Goal: Use online tool/utility: Utilize a website feature to perform a specific function

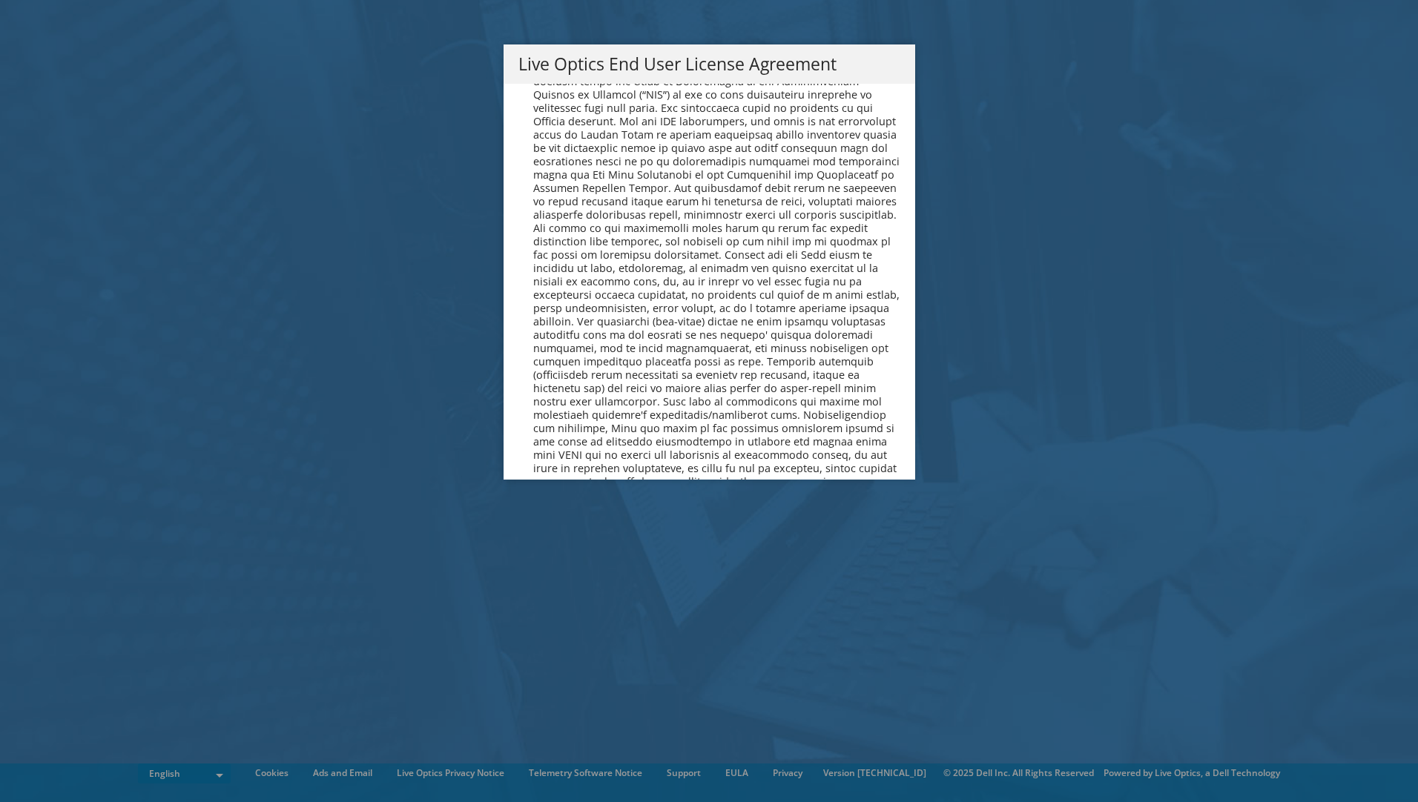
scroll to position [5607, 0]
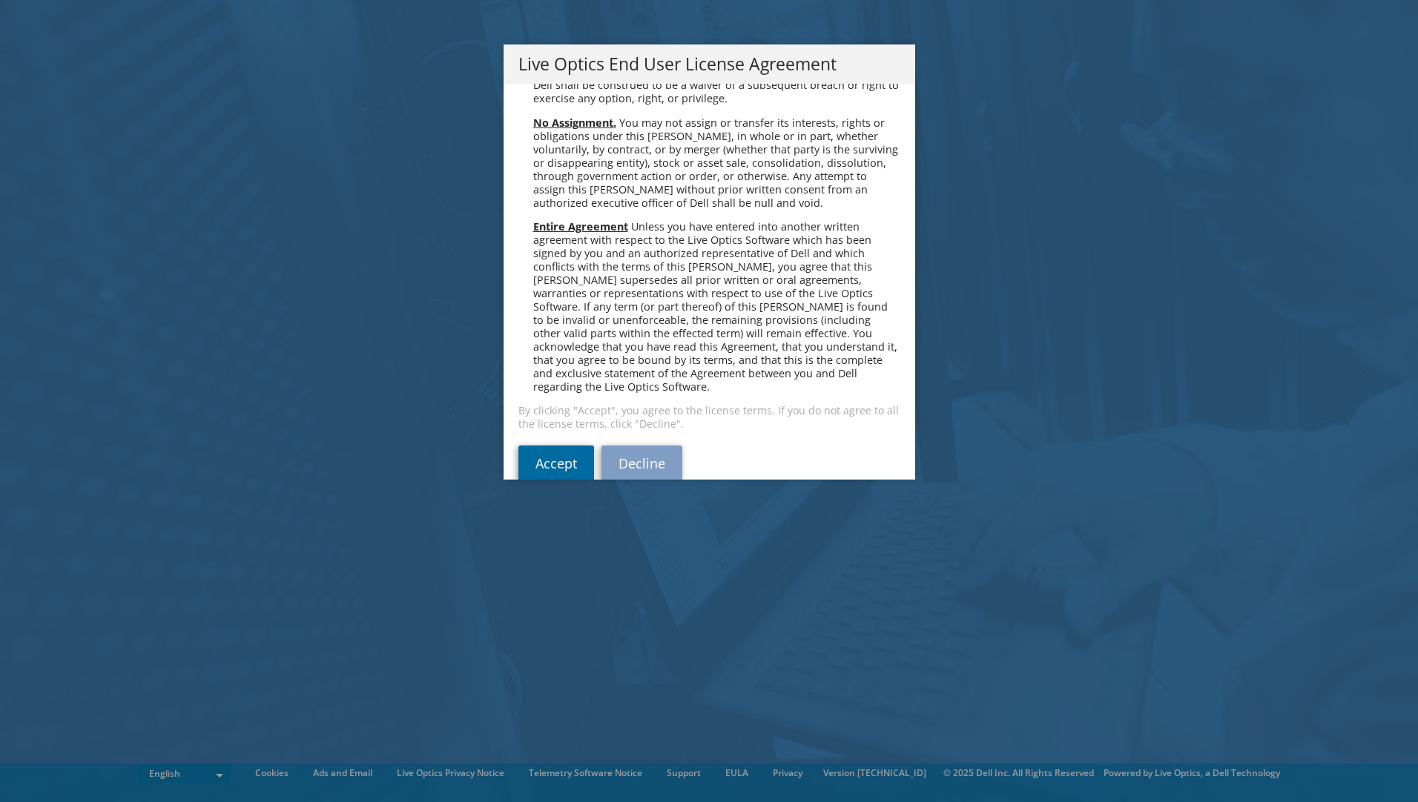
click at [532, 446] on link "Accept" at bounding box center [556, 464] width 76 height 36
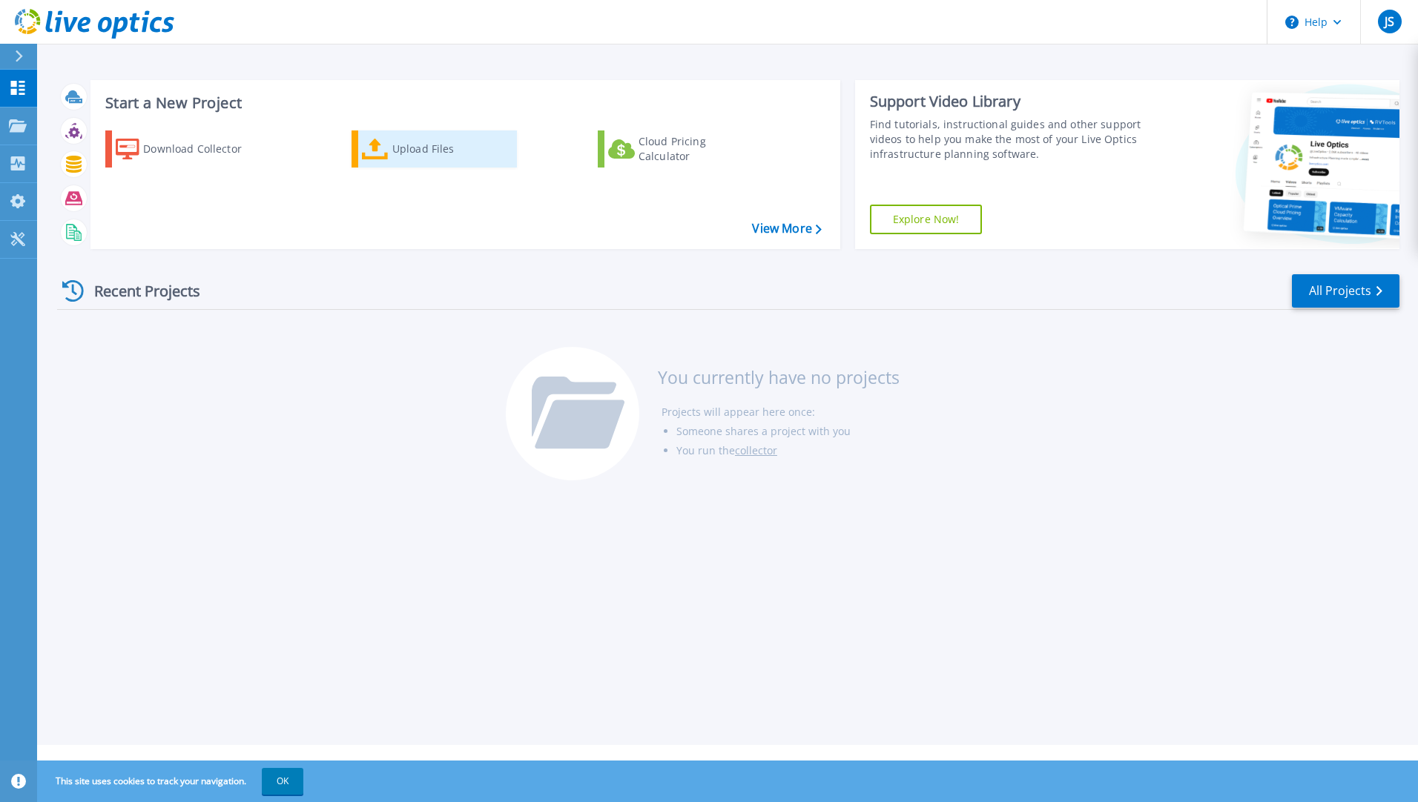
click at [406, 143] on div "Upload Files" at bounding box center [451, 149] width 119 height 30
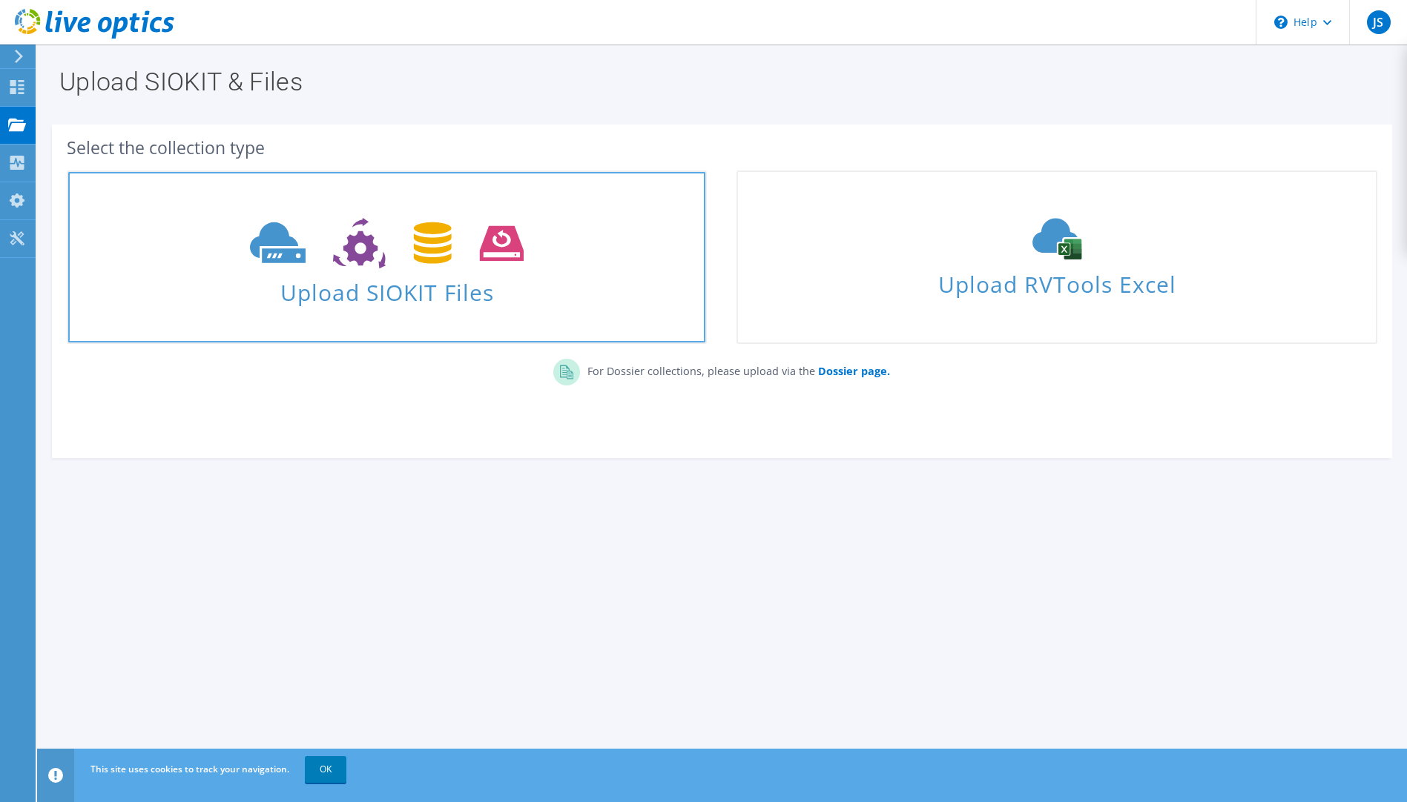
click at [345, 271] on span at bounding box center [386, 242] width 637 height 62
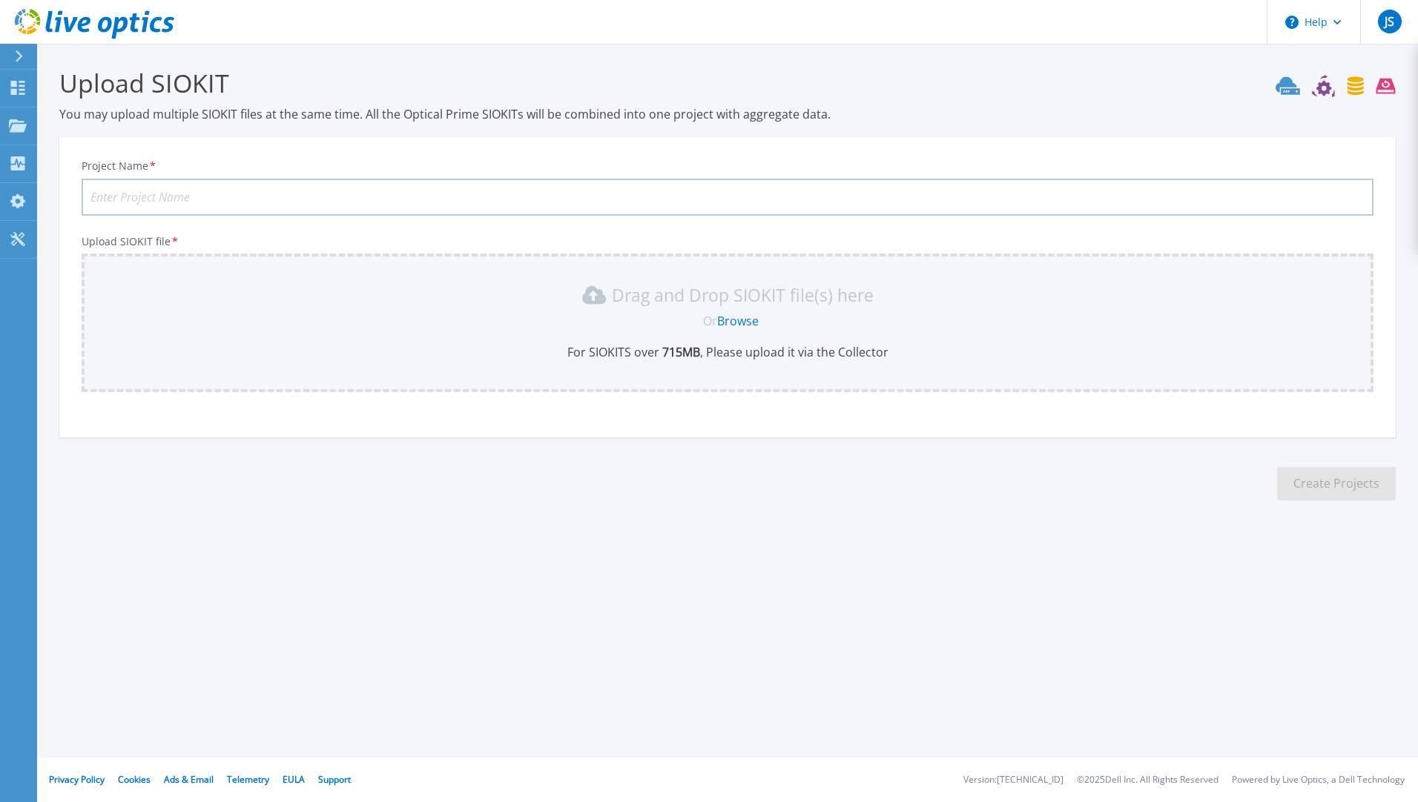
click at [217, 196] on input "Project Name *" at bounding box center [728, 197] width 1292 height 37
click at [160, 200] on input "ESG VMware collector" at bounding box center [728, 197] width 1292 height 37
type input "ESG VMware datacenter collector"
click at [747, 317] on link "Browse" at bounding box center [738, 321] width 42 height 16
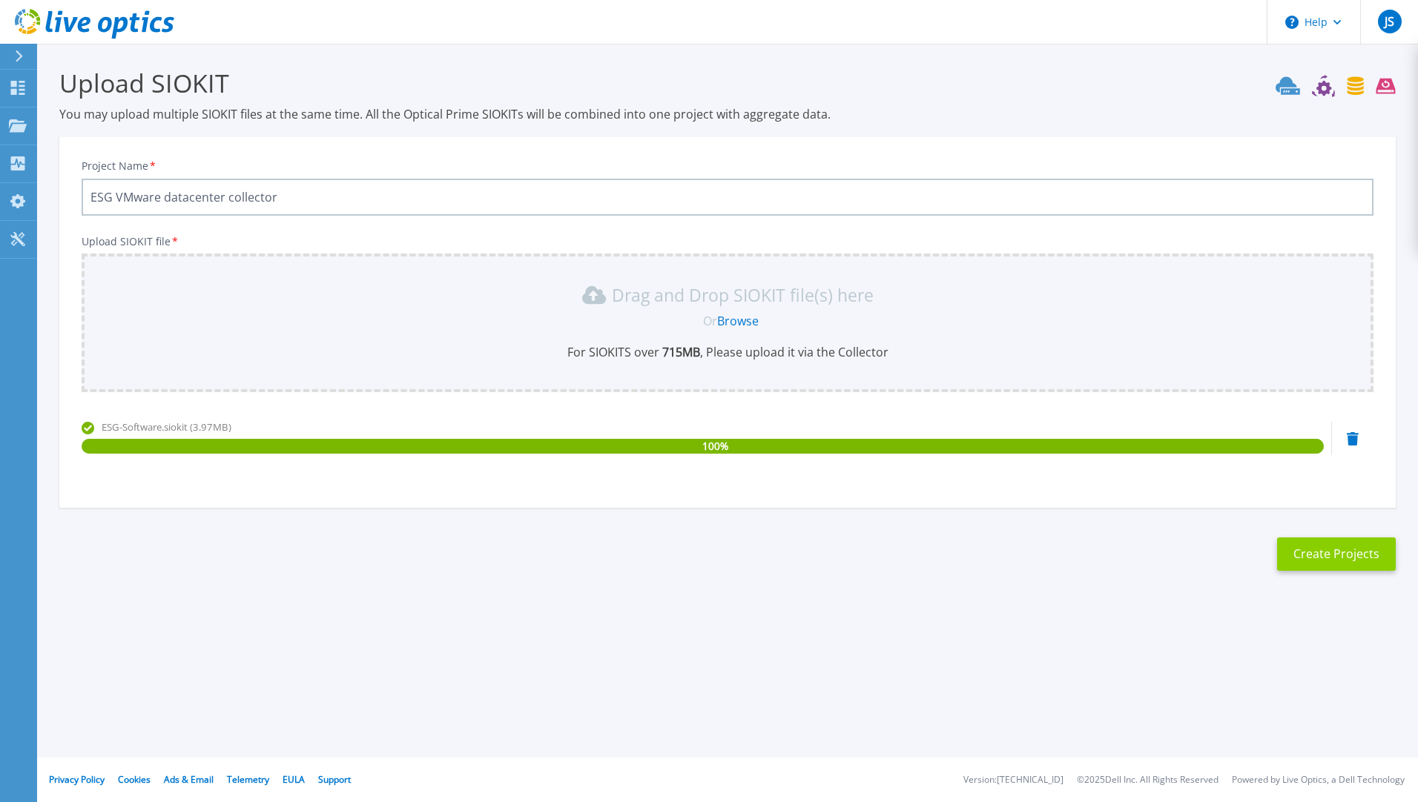
click at [1338, 557] on button "Create Projects" at bounding box center [1336, 554] width 119 height 33
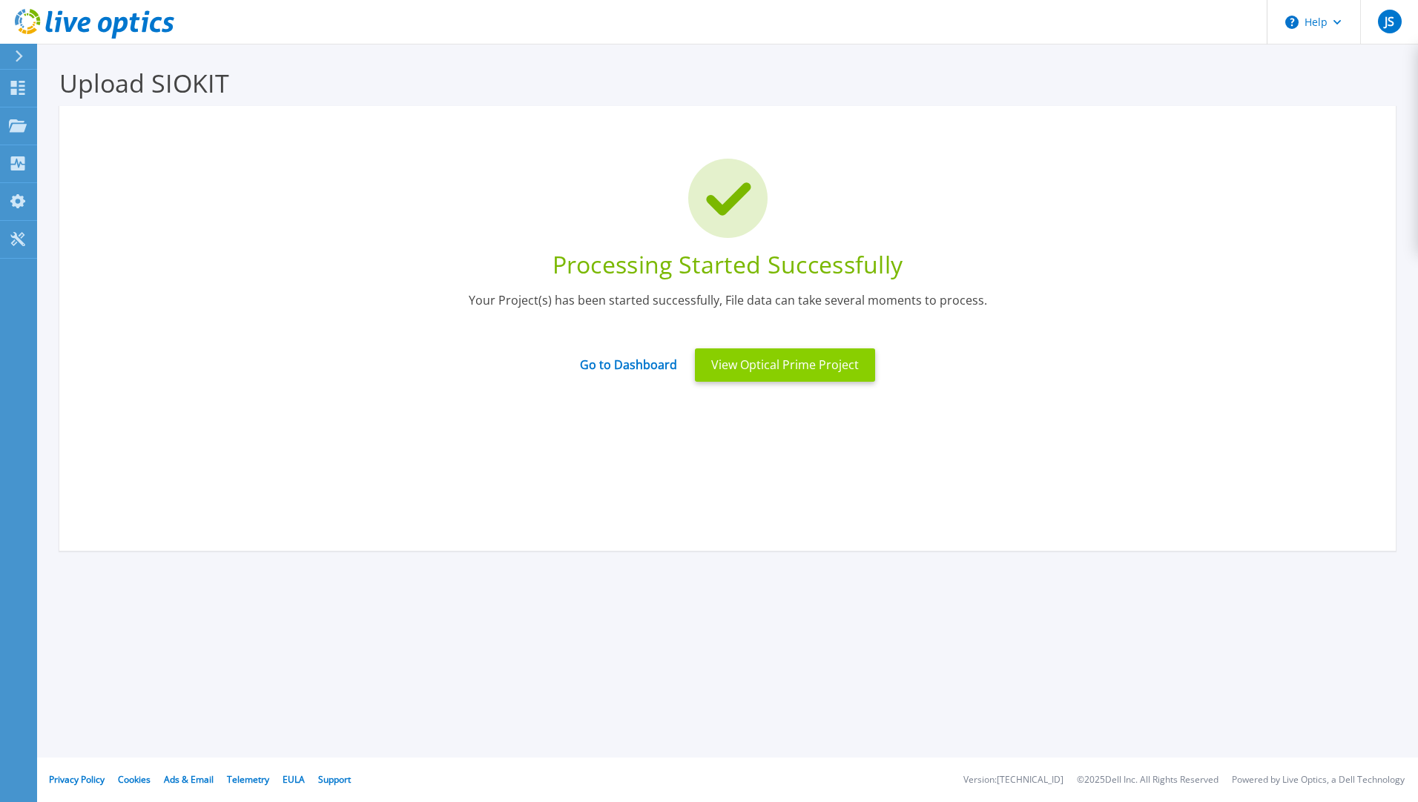
click at [793, 369] on button "View Optical Prime Project" at bounding box center [785, 365] width 180 height 33
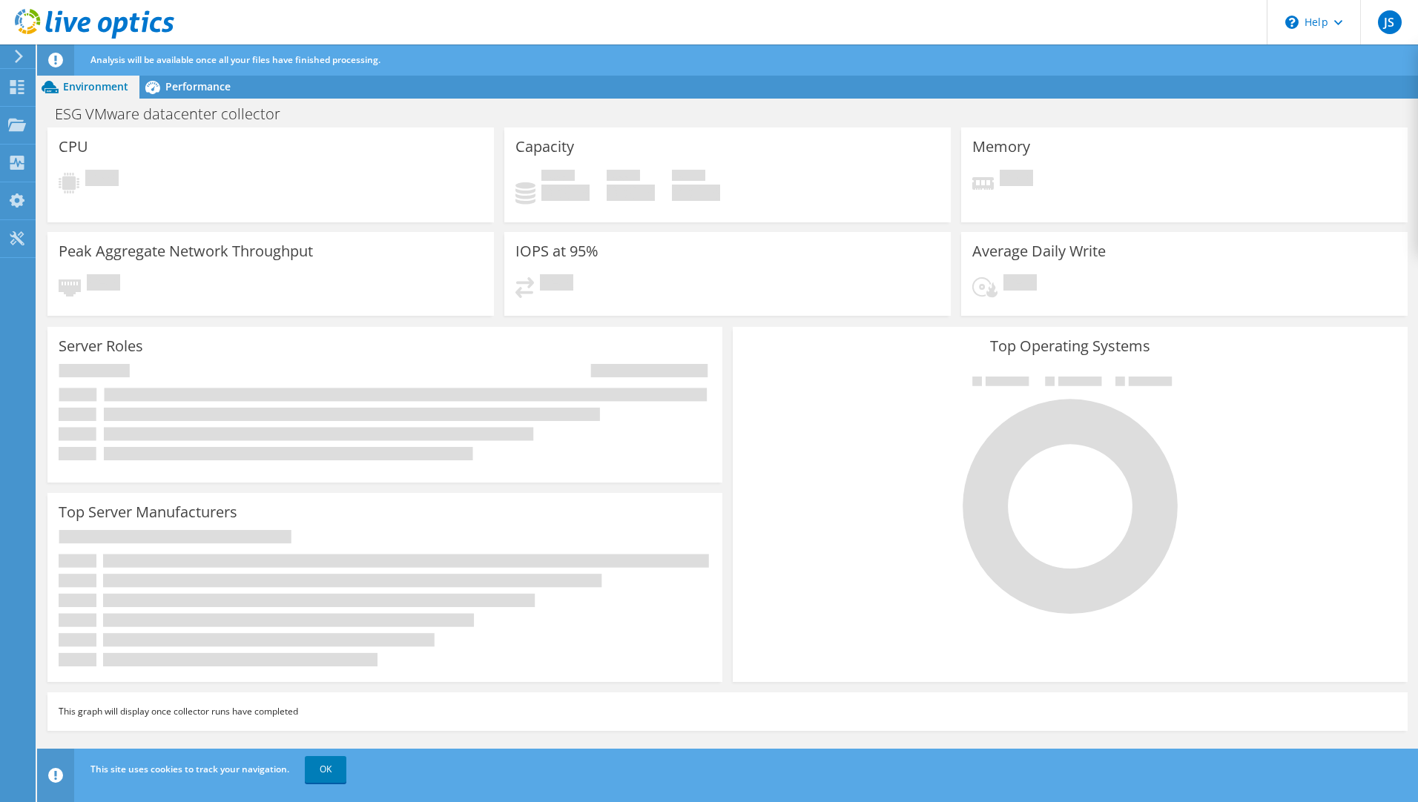
click at [67, 94] on div "Environment" at bounding box center [88, 87] width 102 height 24
click at [185, 97] on div "Performance" at bounding box center [190, 87] width 102 height 24
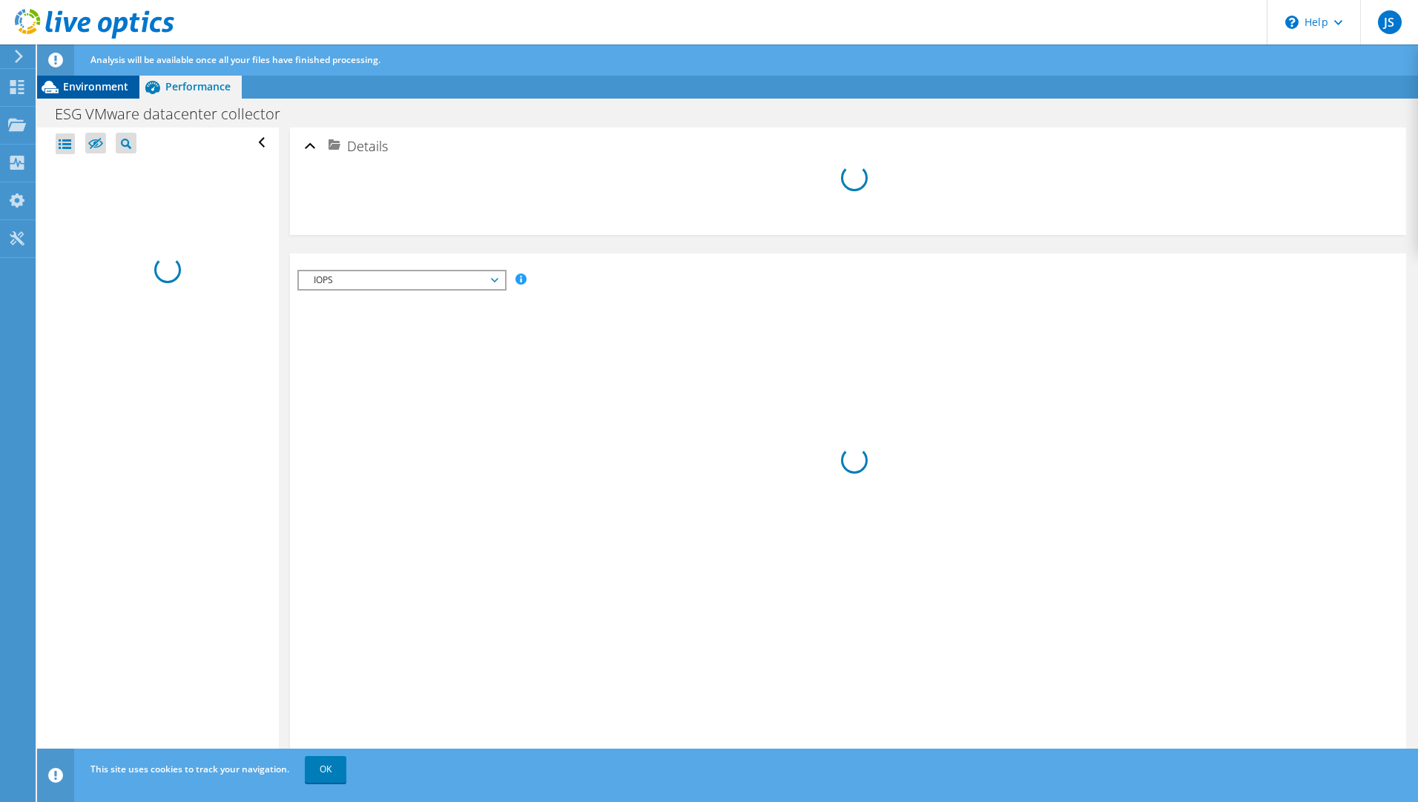
click at [78, 87] on span "Environment" at bounding box center [95, 86] width 65 height 14
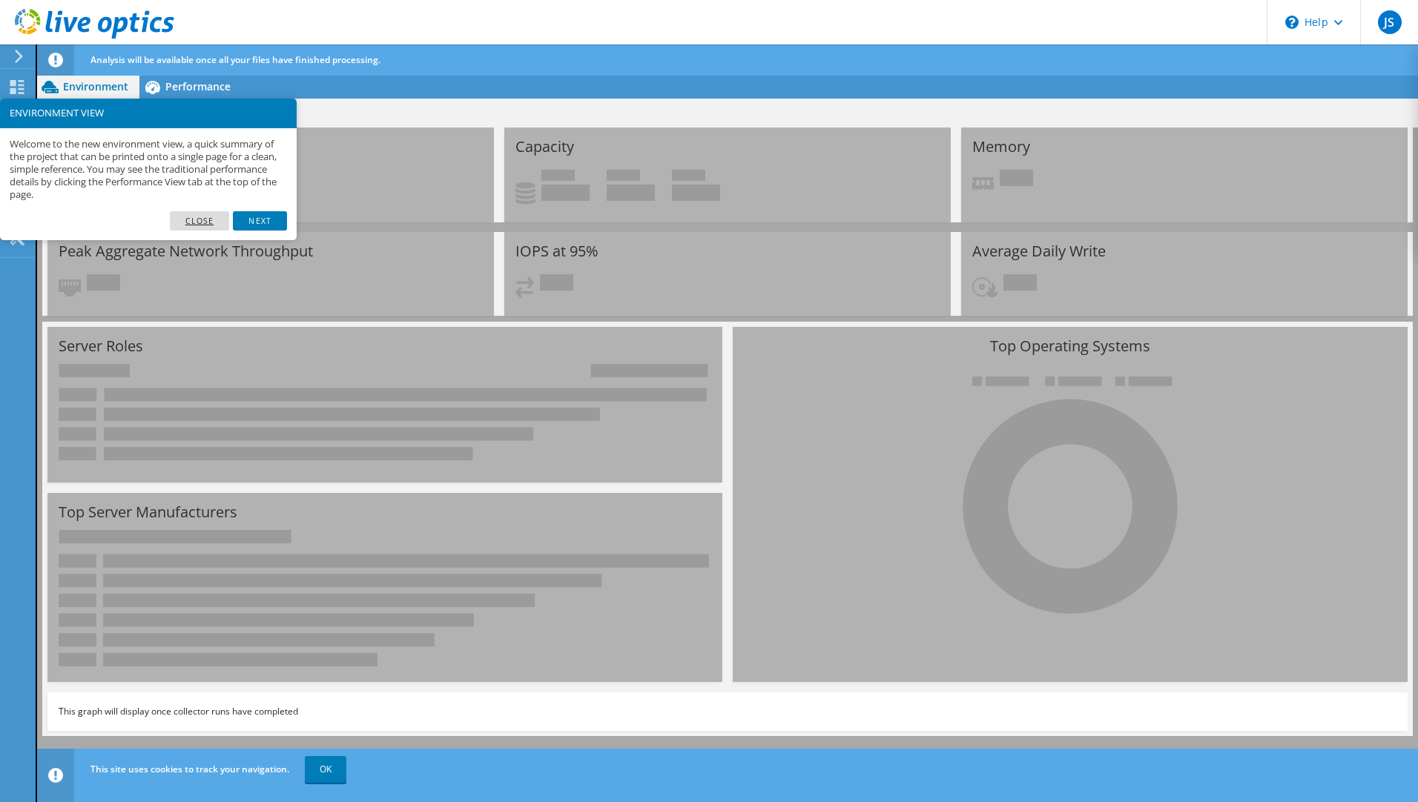
click at [195, 222] on link "Close" at bounding box center [200, 220] width 60 height 19
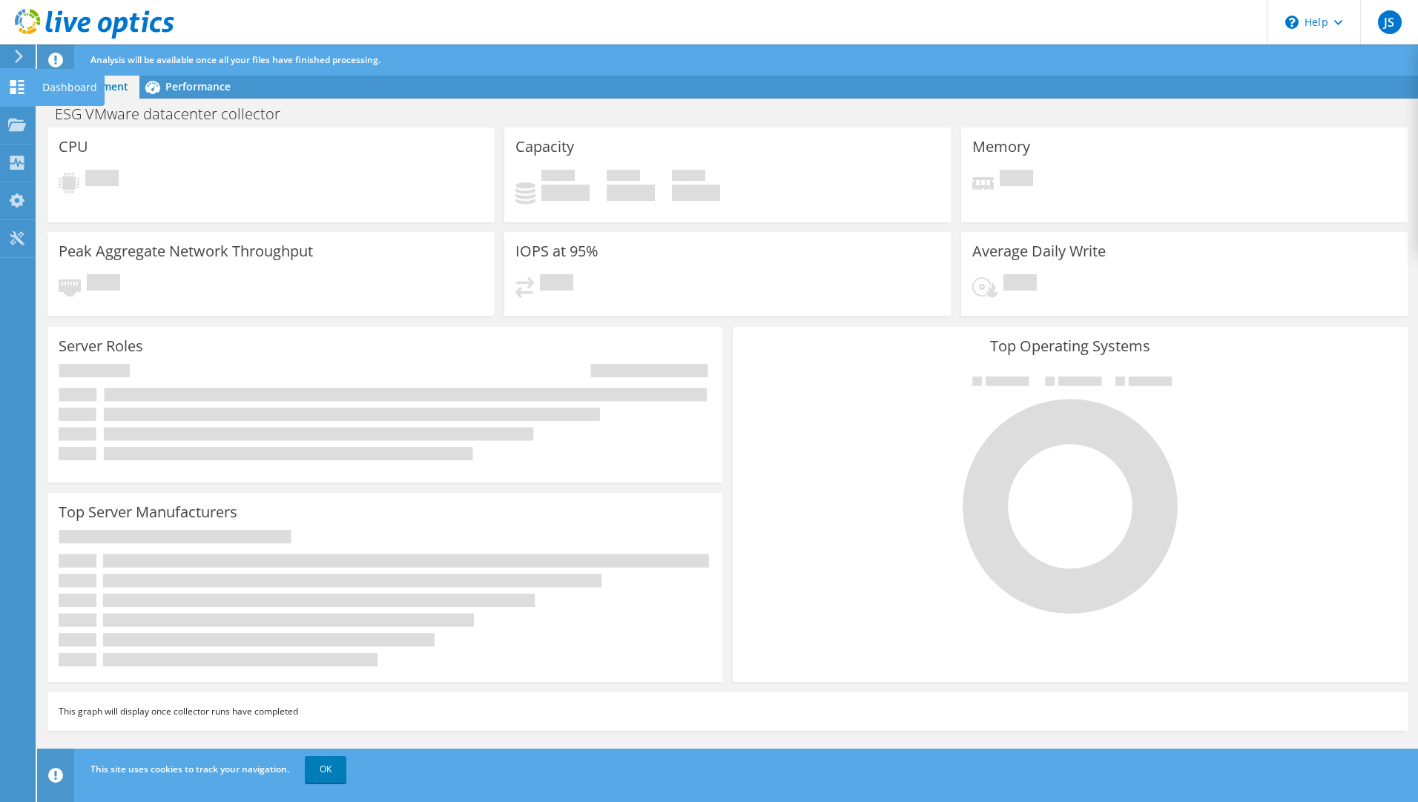
click at [59, 87] on div "Dashboard" at bounding box center [70, 87] width 70 height 37
